Goal: Task Accomplishment & Management: Complete application form

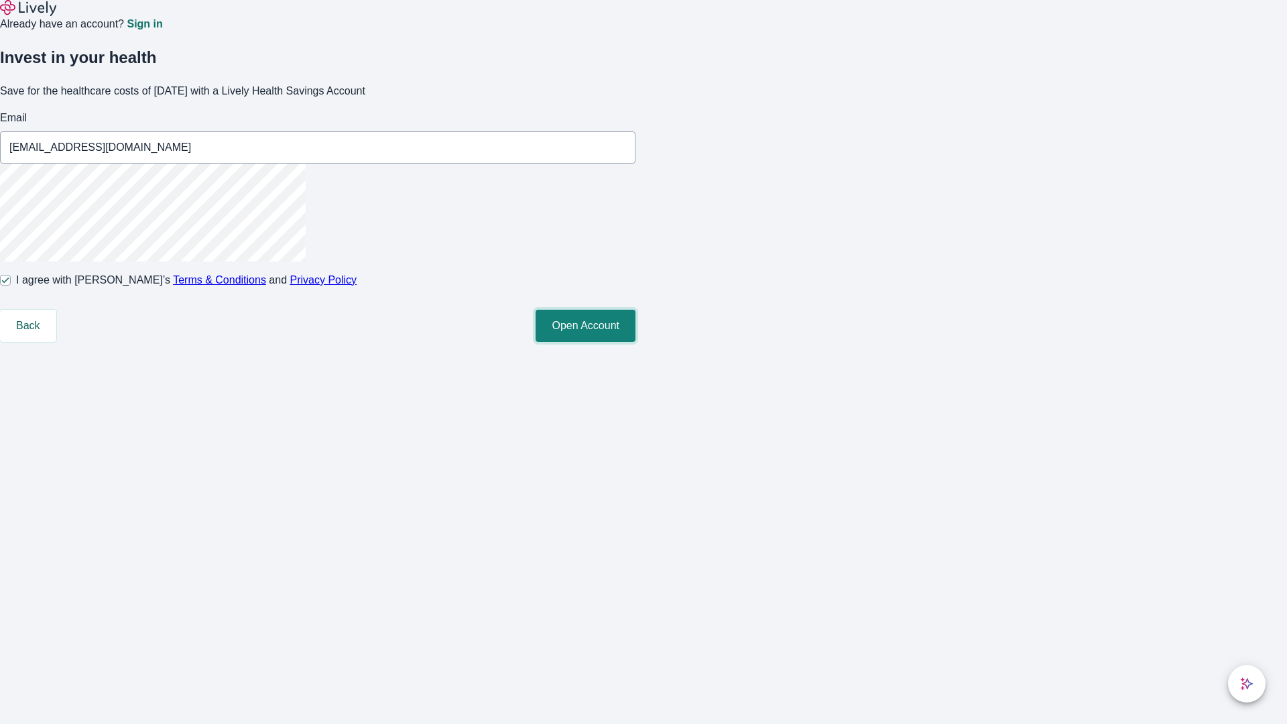
click at [635, 342] on button "Open Account" at bounding box center [586, 326] width 100 height 32
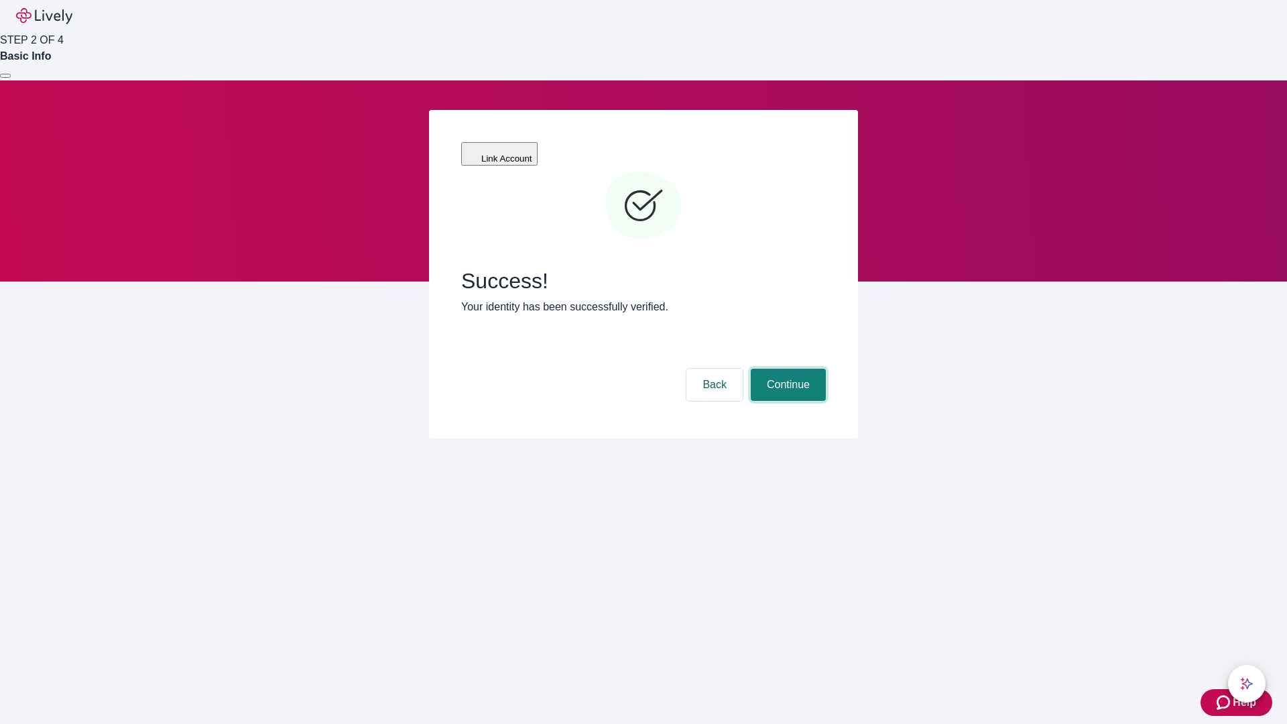
click at [786, 369] on button "Continue" at bounding box center [788, 385] width 75 height 32
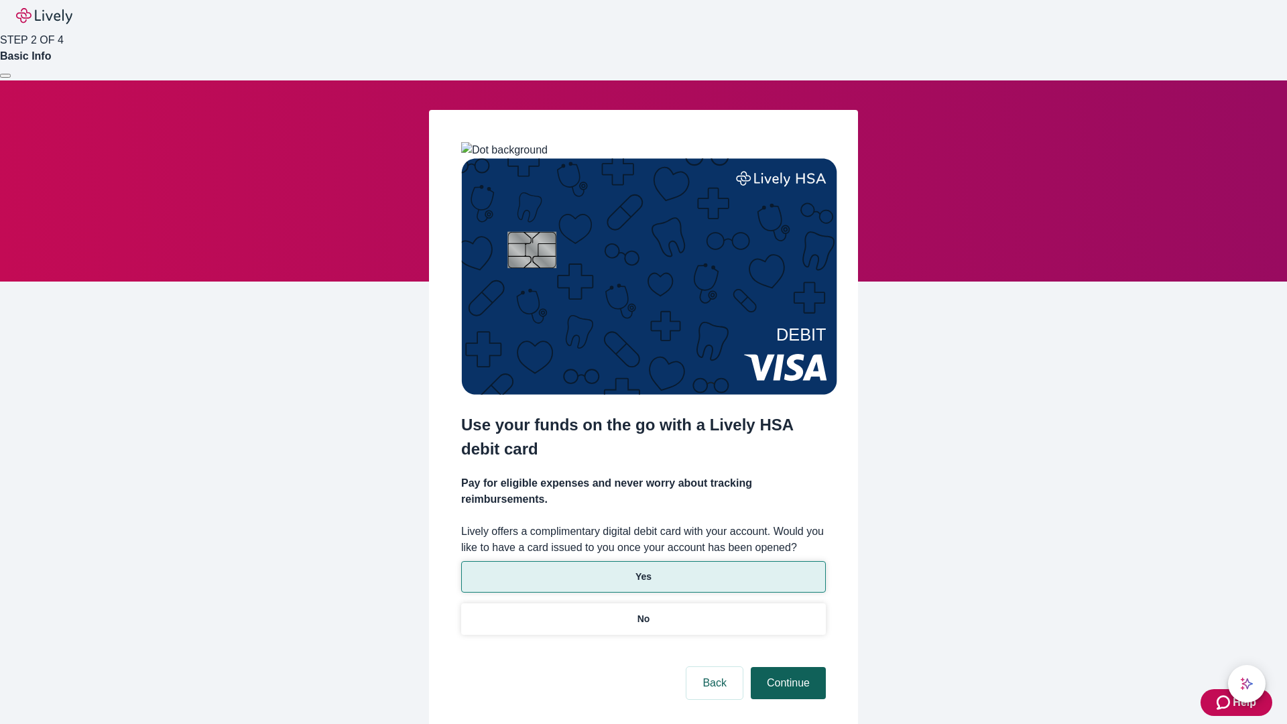
click at [643, 570] on p "Yes" at bounding box center [643, 577] width 16 height 14
click at [786, 667] on button "Continue" at bounding box center [788, 683] width 75 height 32
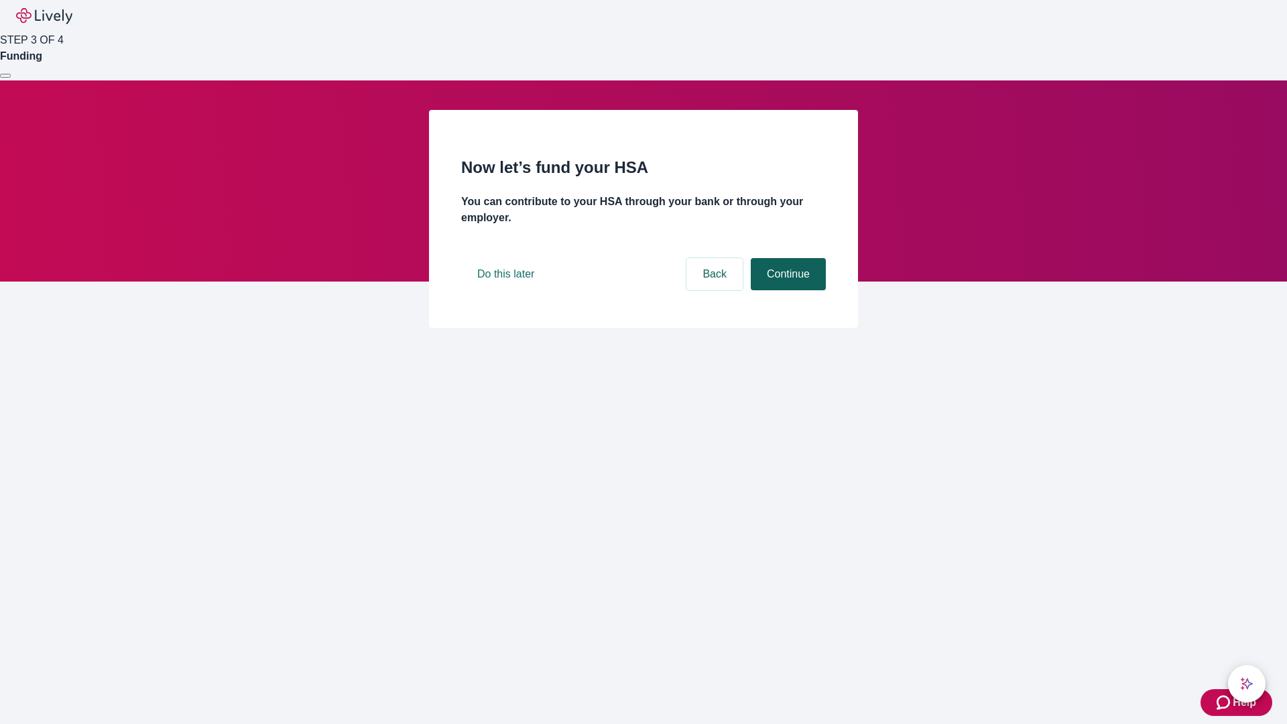
click at [786, 290] on button "Continue" at bounding box center [788, 274] width 75 height 32
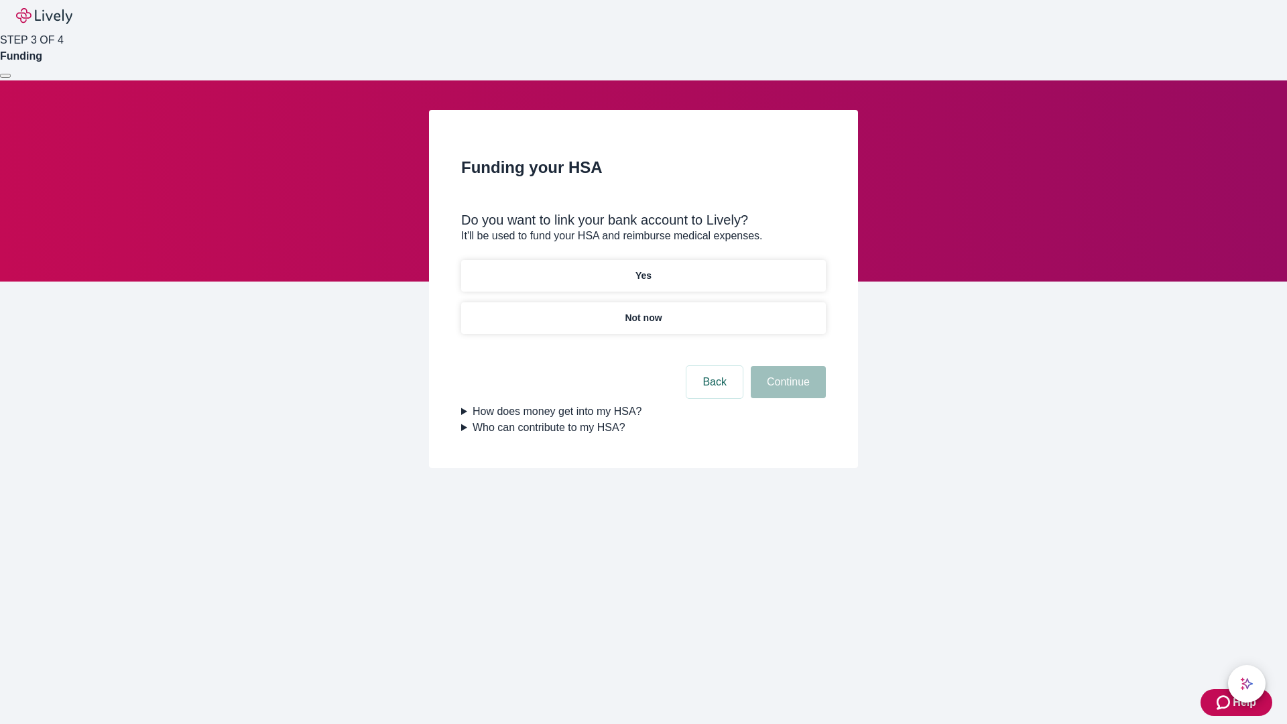
click at [643, 311] on p "Not now" at bounding box center [643, 318] width 37 height 14
click at [786, 390] on button "Continue" at bounding box center [788, 382] width 75 height 32
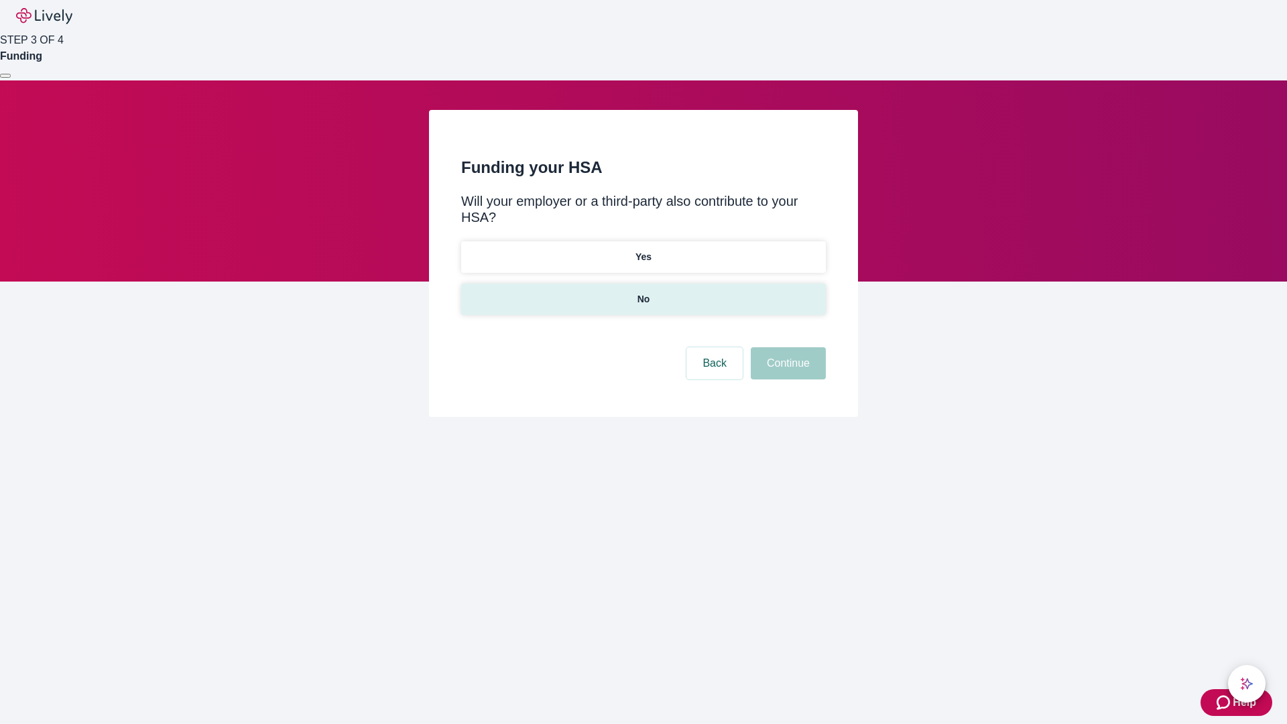
click at [643, 292] on p "No" at bounding box center [643, 299] width 13 height 14
click at [786, 347] on button "Continue" at bounding box center [788, 363] width 75 height 32
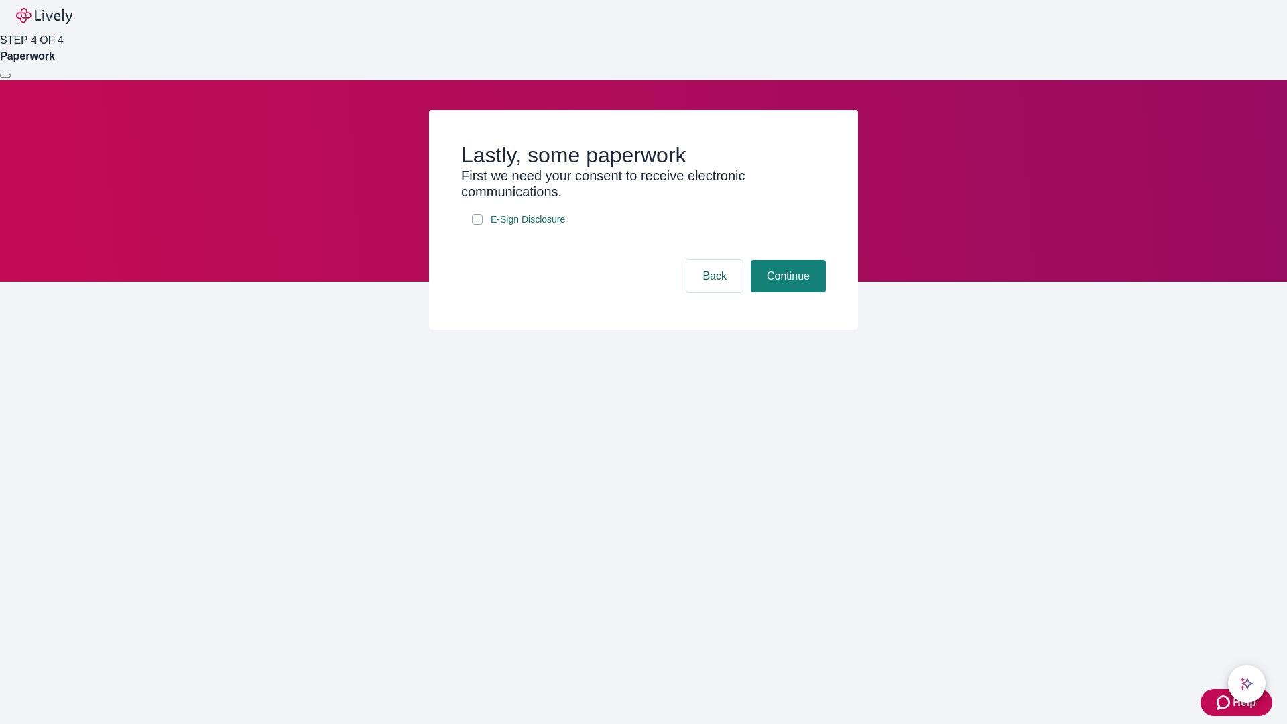
click at [477, 225] on input "E-Sign Disclosure" at bounding box center [477, 219] width 11 height 11
checkbox input "true"
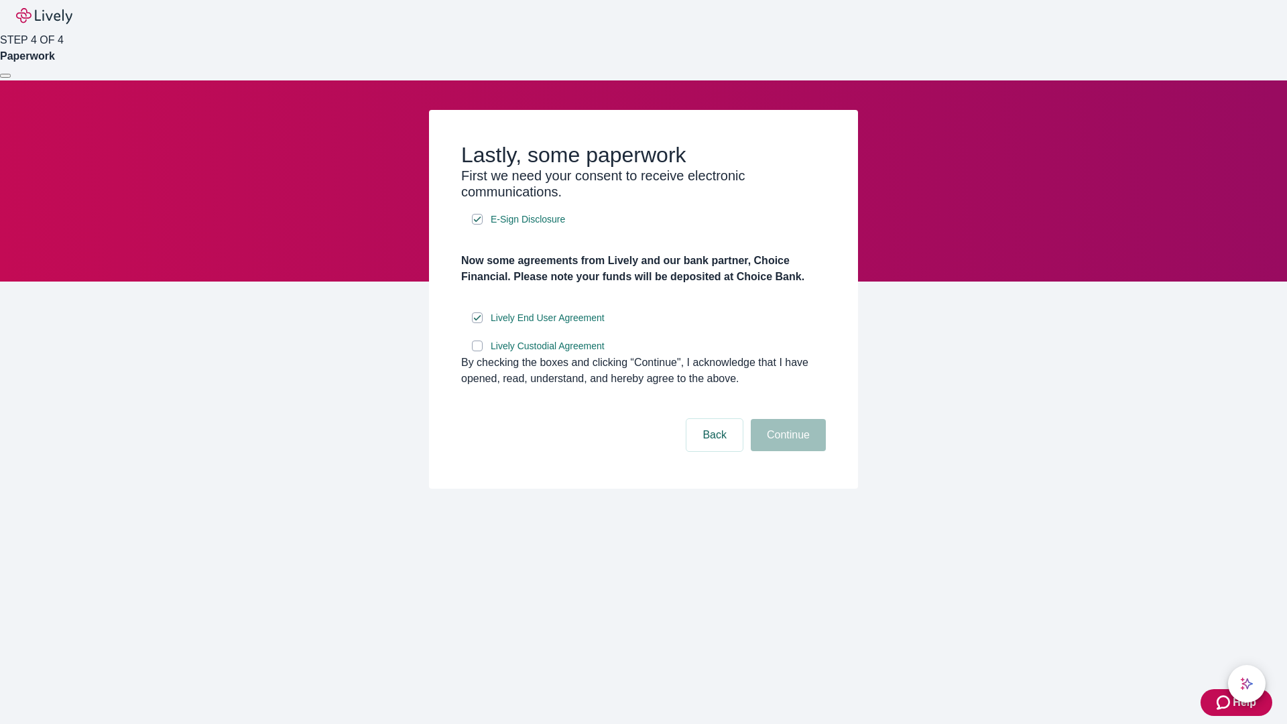
click at [477, 351] on input "Lively Custodial Agreement" at bounding box center [477, 346] width 11 height 11
checkbox input "true"
click at [786, 451] on button "Continue" at bounding box center [788, 435] width 75 height 32
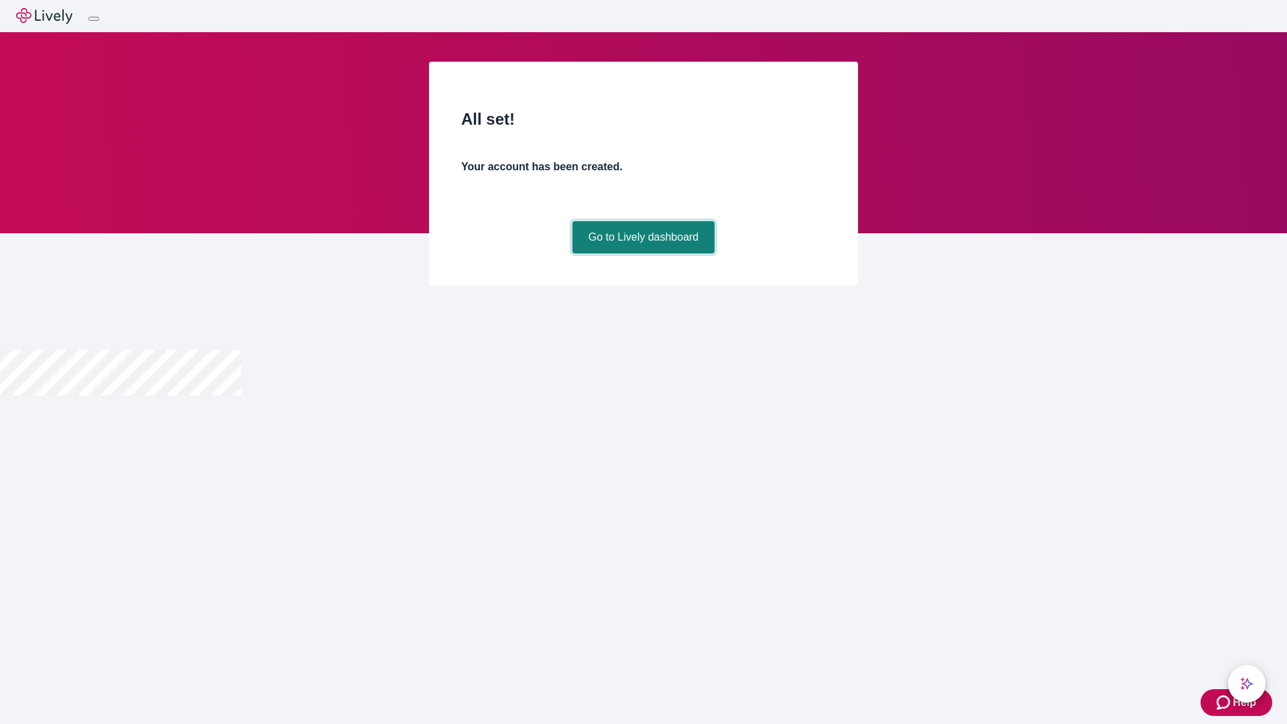
click at [643, 253] on link "Go to Lively dashboard" at bounding box center [643, 237] width 143 height 32
